Goal: Navigation & Orientation: Find specific page/section

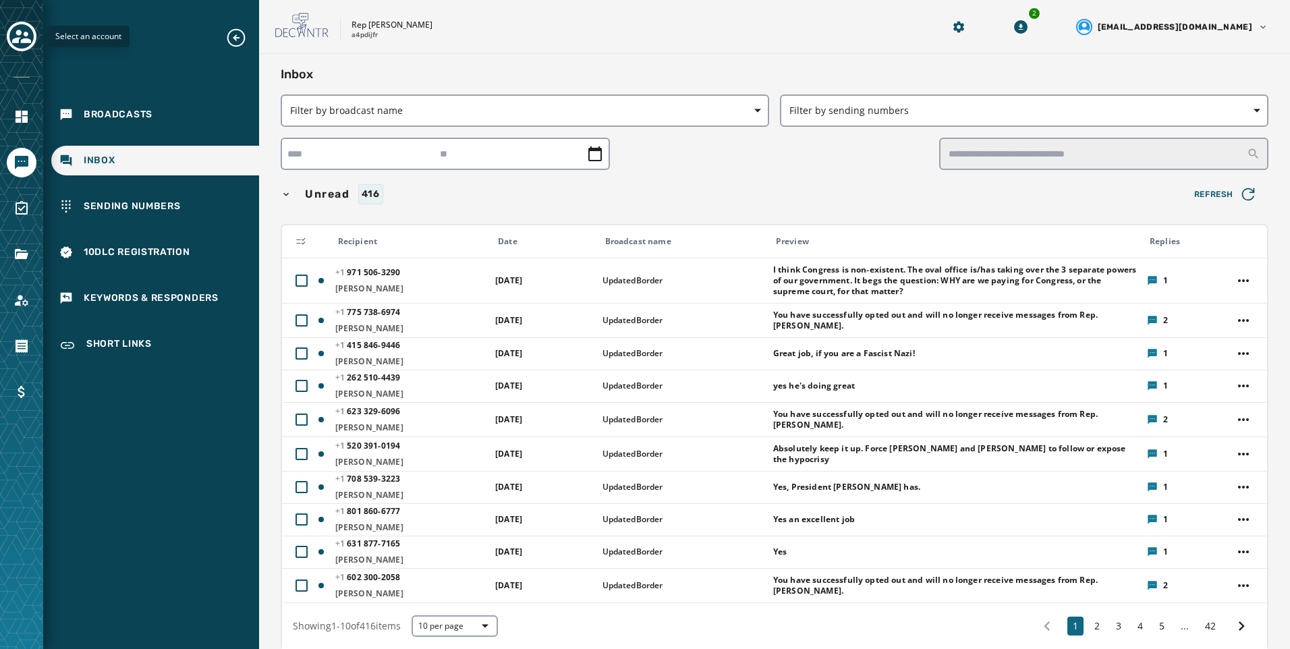
click at [32, 36] on div "Toggle account select drawer" at bounding box center [21, 36] width 24 height 24
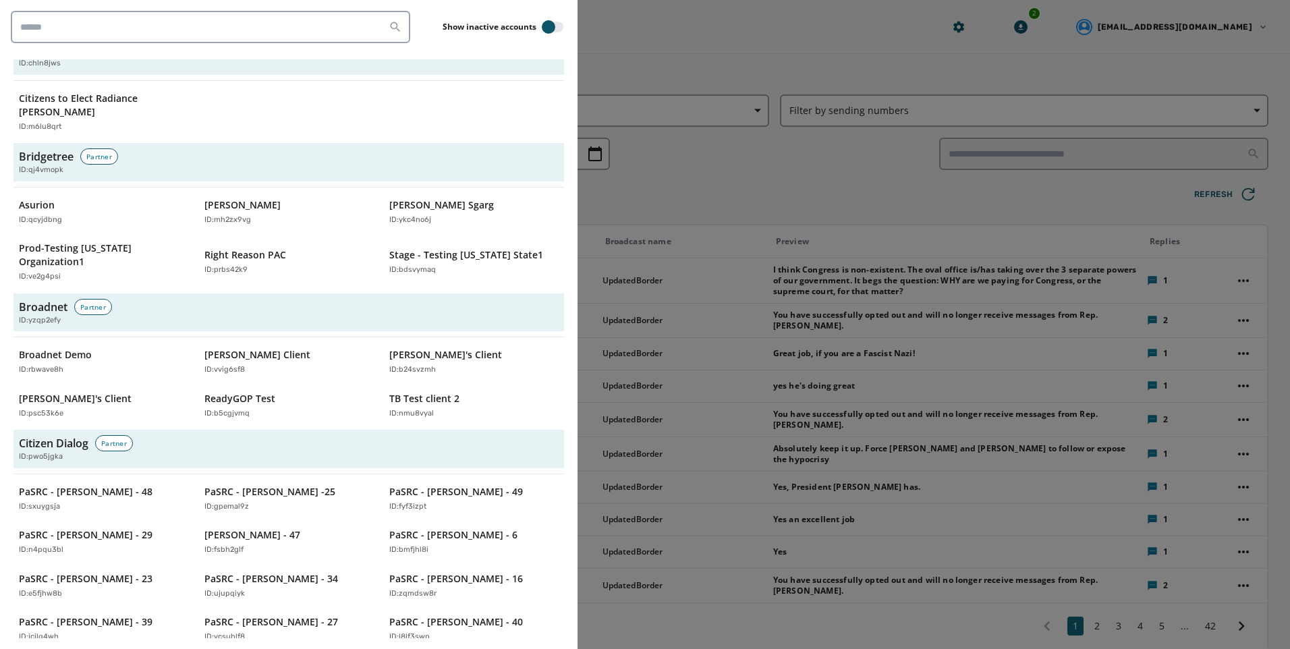
scroll to position [337, 0]
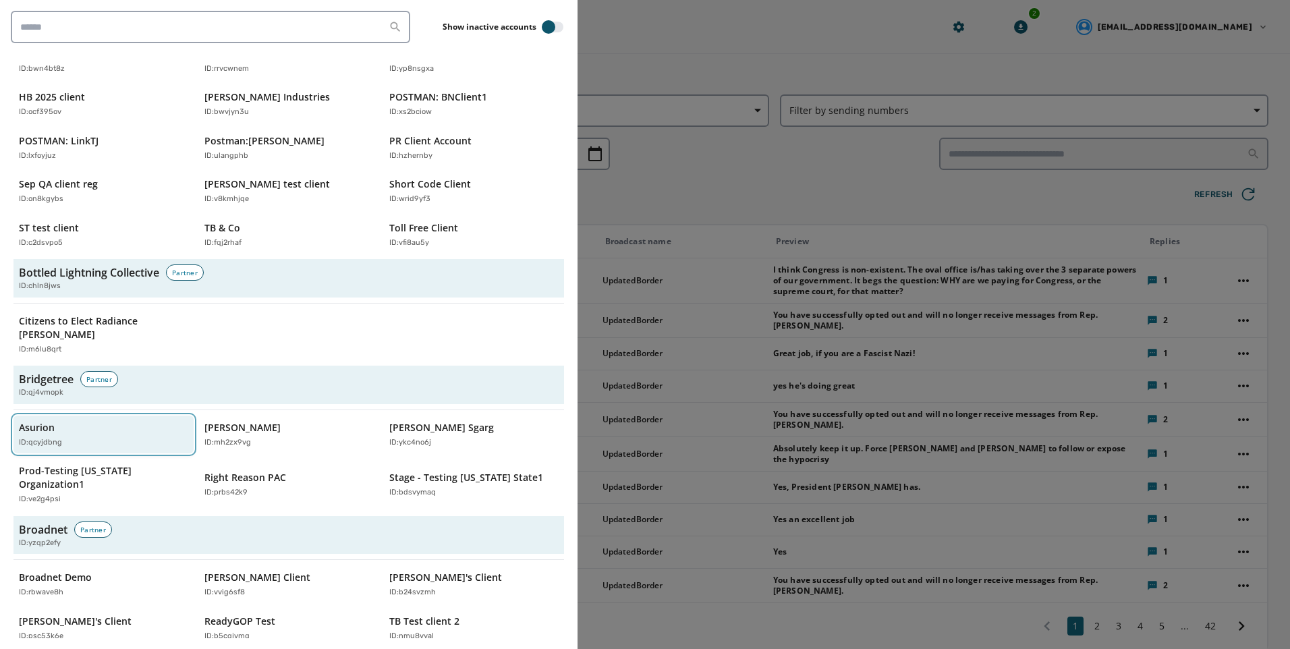
click at [99, 437] on div "ID: qcyjdbng" at bounding box center [97, 442] width 156 height 11
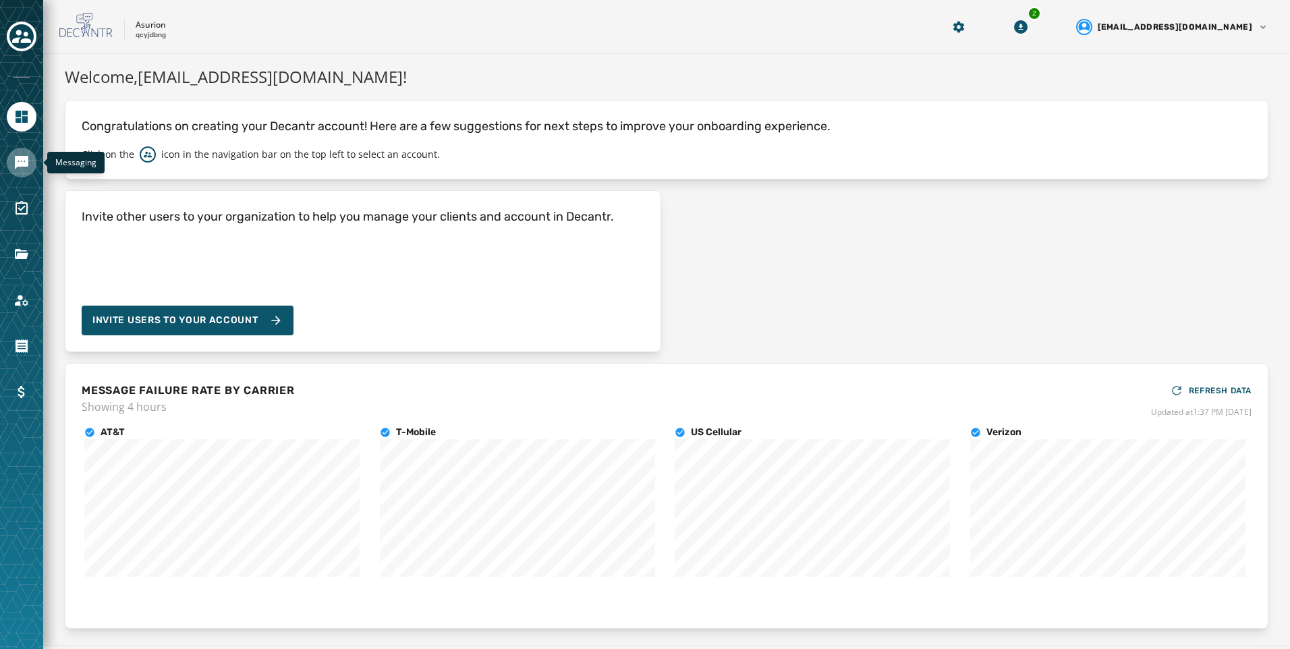
click at [22, 165] on icon "Navigate to Messaging" at bounding box center [21, 162] width 13 height 13
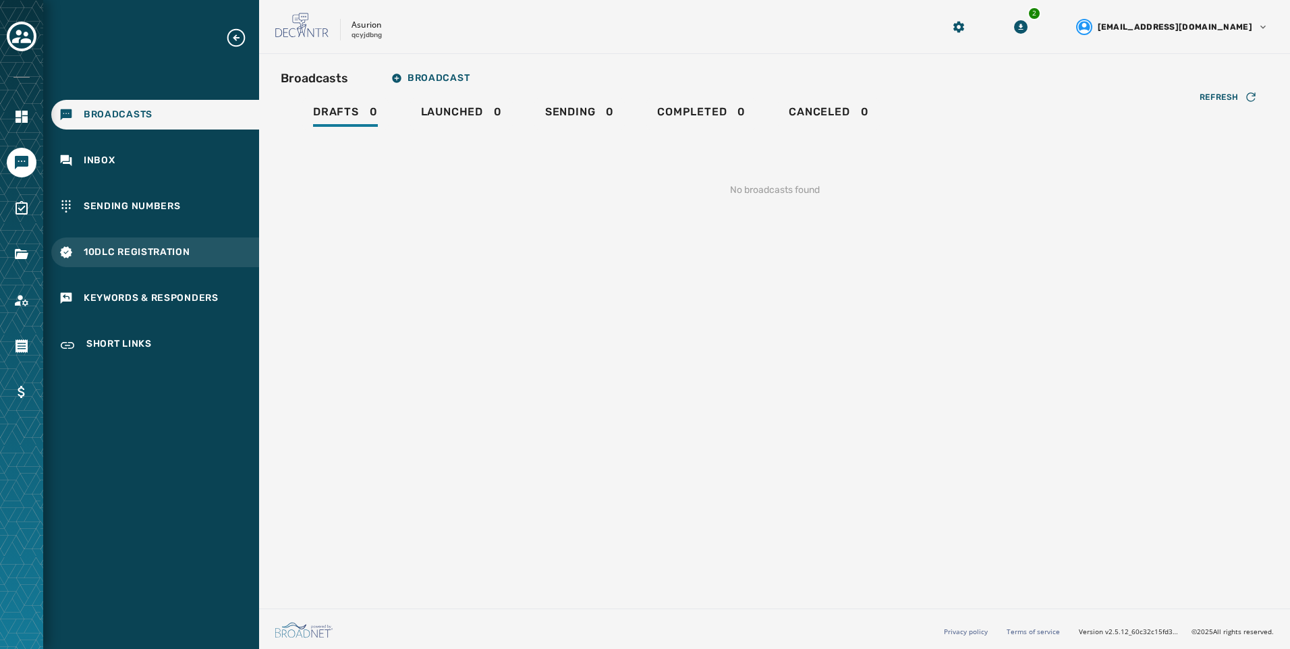
click at [213, 243] on div "10DLC Registration" at bounding box center [155, 252] width 208 height 30
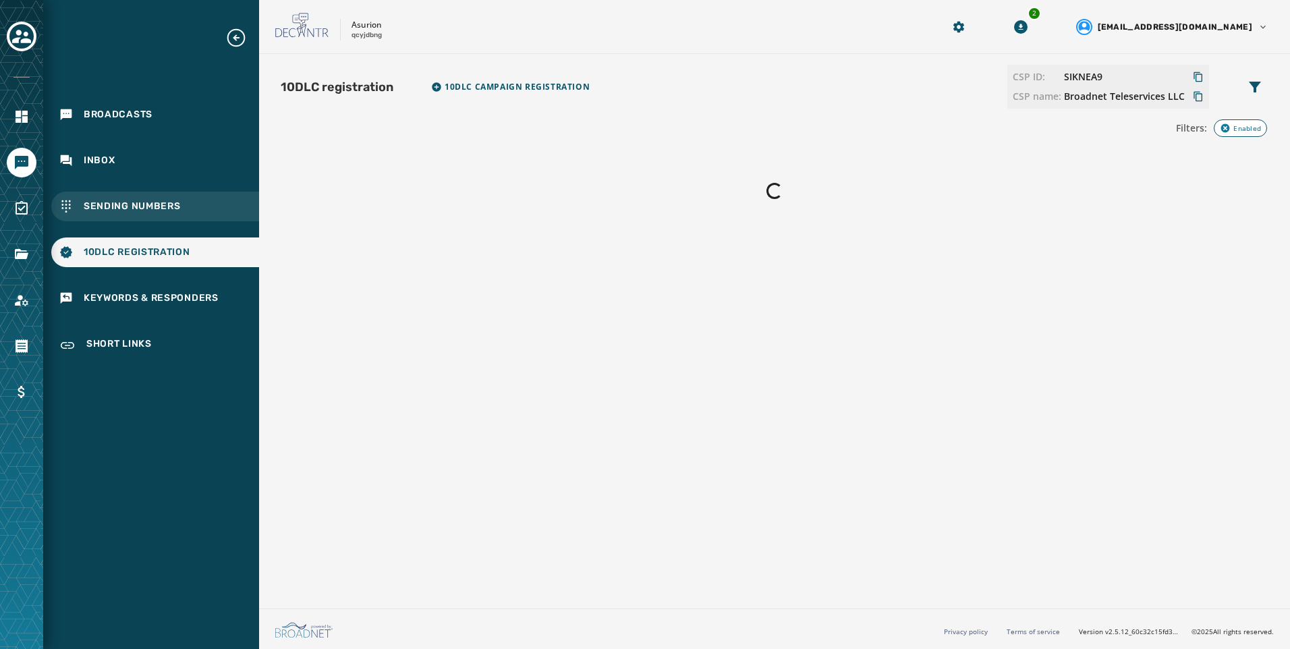
click at [214, 204] on div "Sending Numbers" at bounding box center [155, 207] width 208 height 30
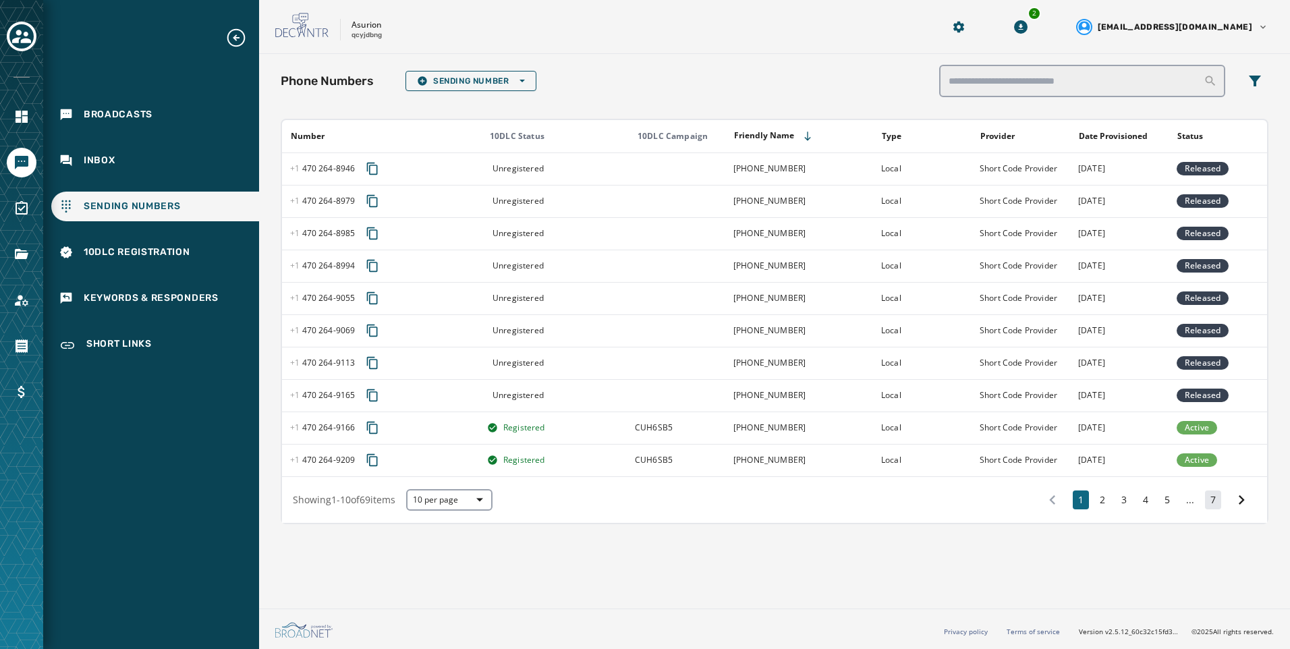
click at [1213, 500] on button "7" at bounding box center [1213, 499] width 16 height 19
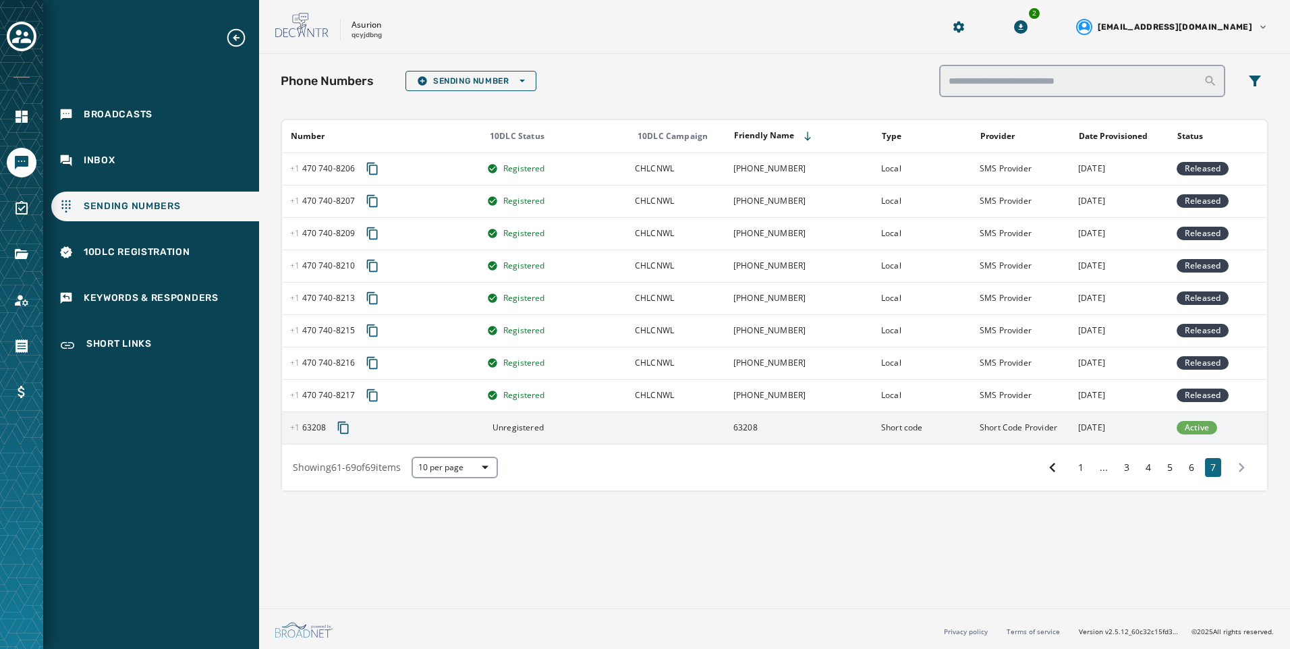
click at [954, 421] on td "Short code" at bounding box center [922, 427] width 98 height 32
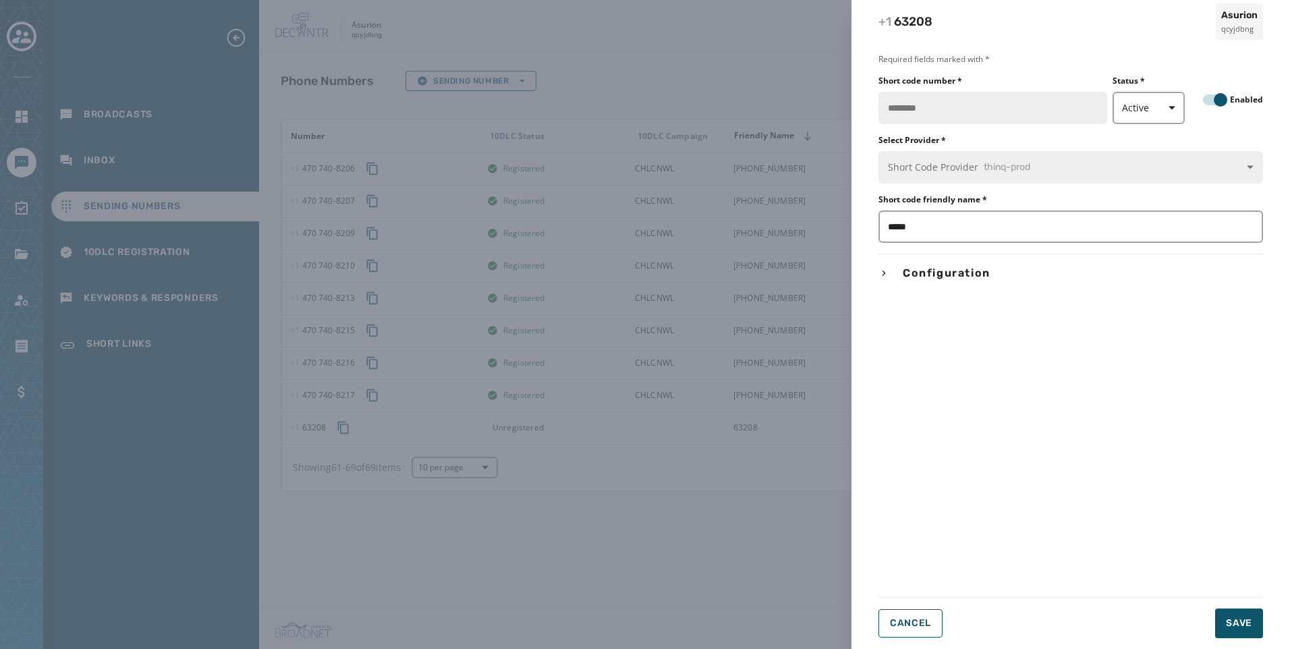
click at [697, 539] on div "+1 63208 Asurion qcyjdbng Required fields marked with * Short code number * Sta…" at bounding box center [645, 324] width 1290 height 649
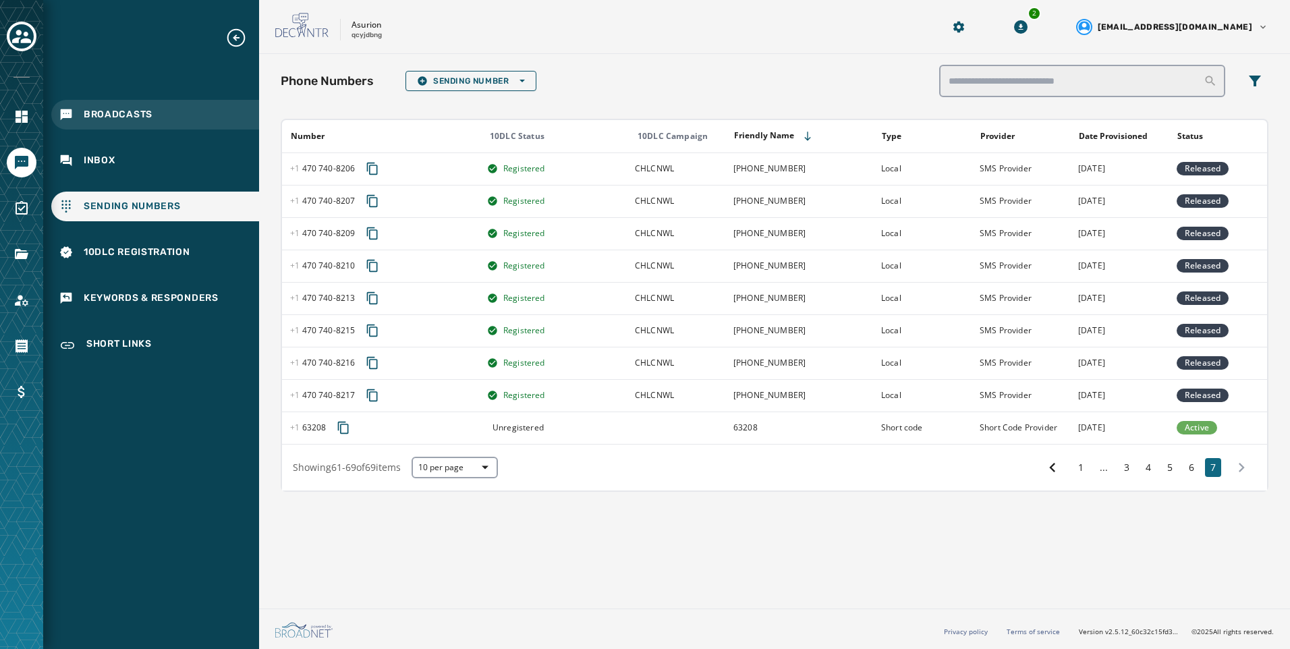
click at [140, 120] on span "Broadcasts" at bounding box center [118, 114] width 69 height 13
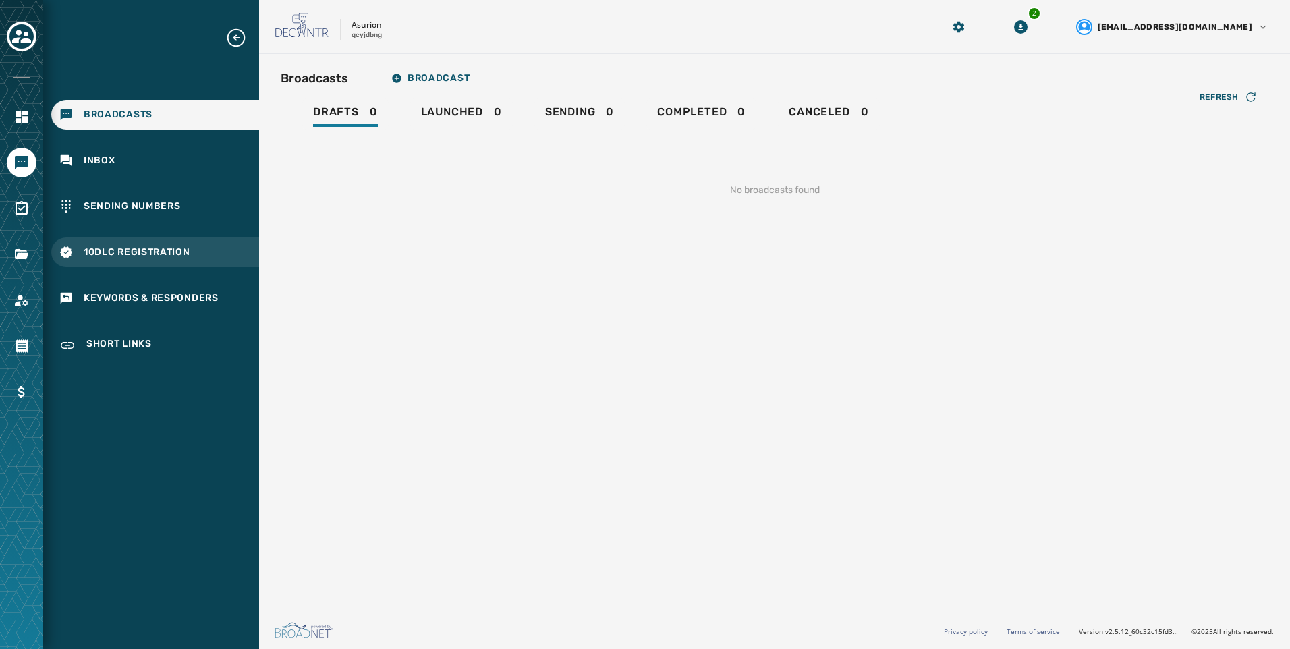
click at [154, 243] on div "10DLC Registration" at bounding box center [155, 252] width 208 height 30
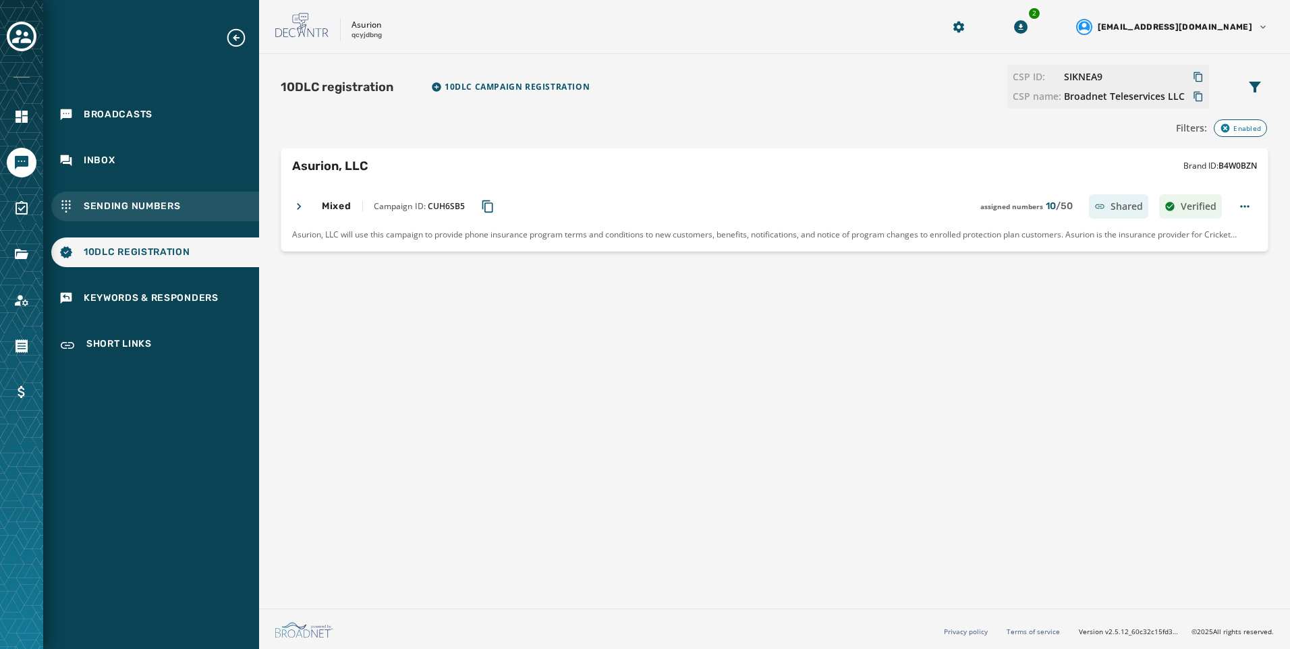
click at [125, 209] on span "Sending Numbers" at bounding box center [132, 206] width 97 height 13
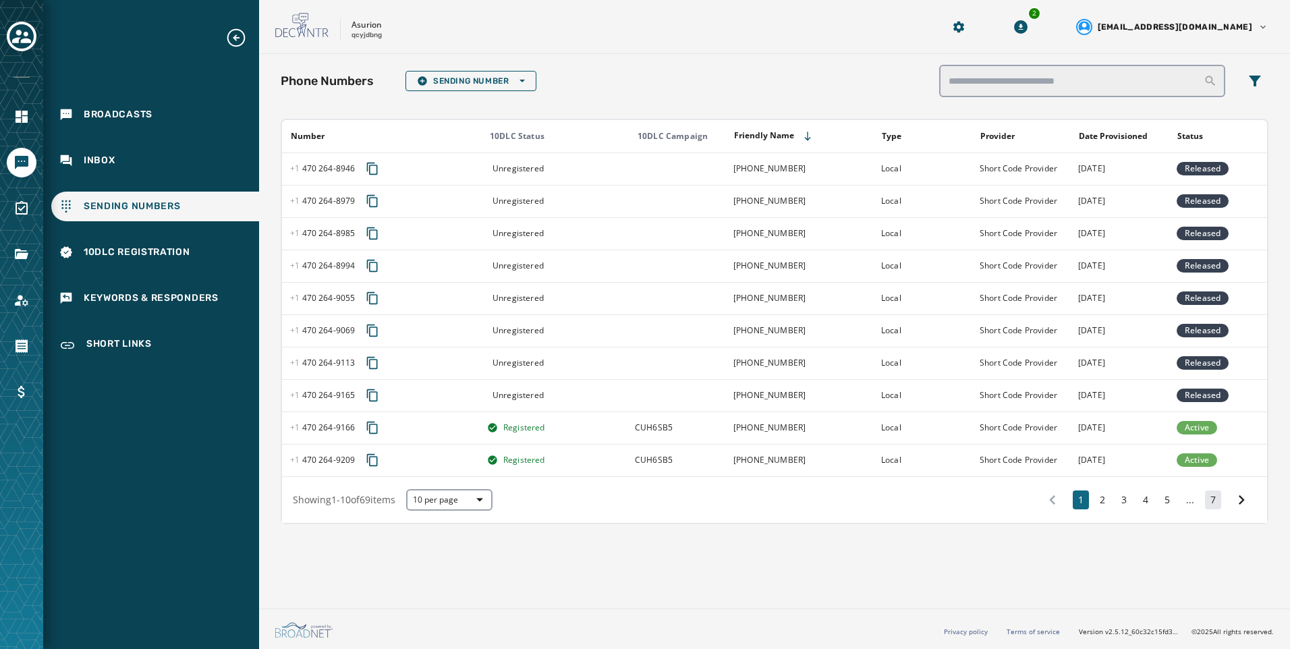
click at [1219, 498] on button "7" at bounding box center [1213, 499] width 16 height 19
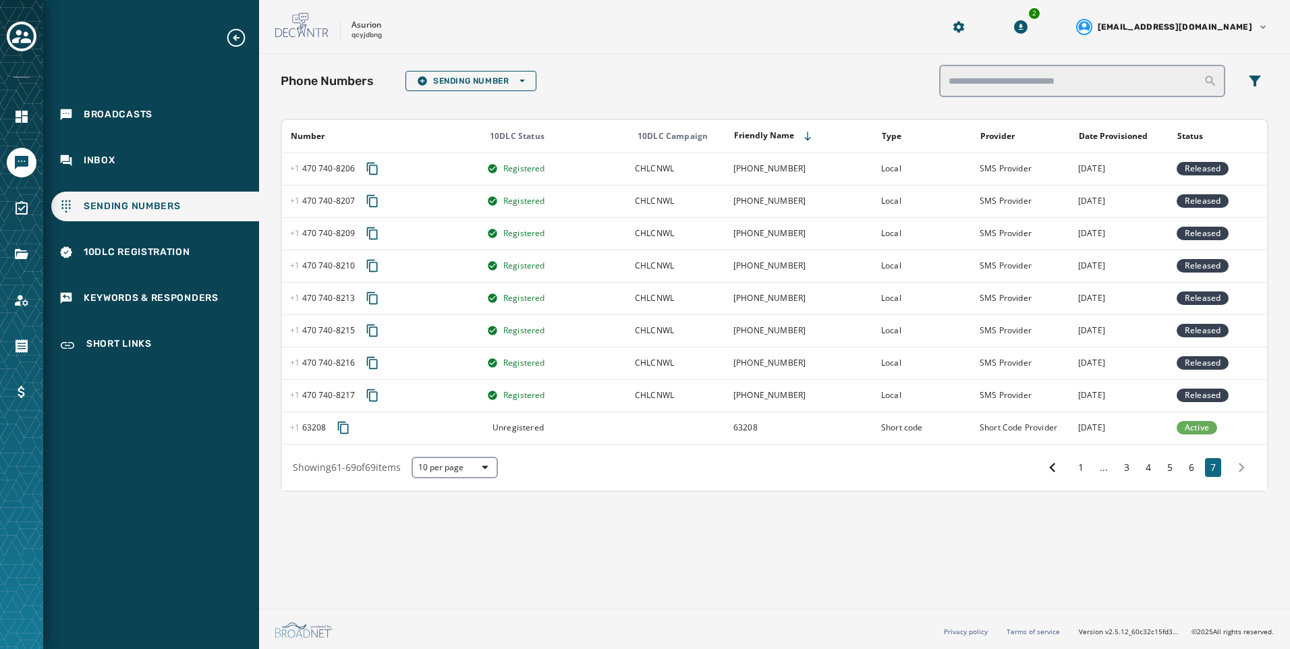
click at [1012, 529] on div "Phone Numbers Sending Number Open options Number 10DLC Status 10DLC Campaign Fr…" at bounding box center [774, 328] width 1031 height 549
drag, startPoint x: 384, startPoint y: 36, endPoint x: 350, endPoint y: 36, distance: 33.7
click at [350, 36] on div "Asurion qcyjdbng" at bounding box center [591, 27] width 633 height 28
copy p "qcyjdbng"
